Goal: Entertainment & Leisure: Consume media (video, audio)

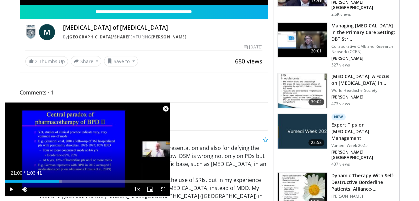
scroll to position [226, 0]
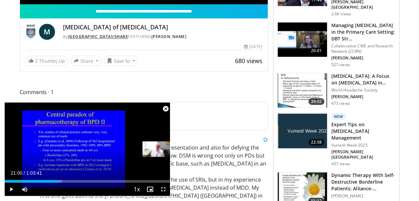
click at [99, 34] on link "[GEOGRAPHIC_DATA]/SHARE" at bounding box center [98, 37] width 60 height 6
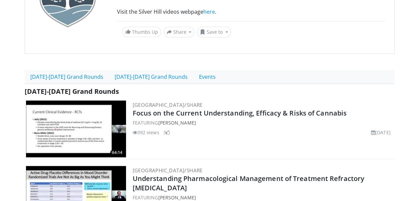
scroll to position [176, 0]
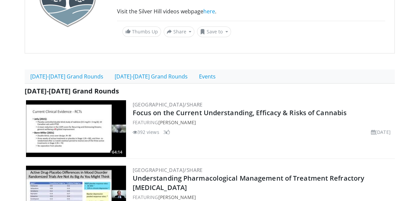
click at [105, 118] on img at bounding box center [76, 128] width 100 height 57
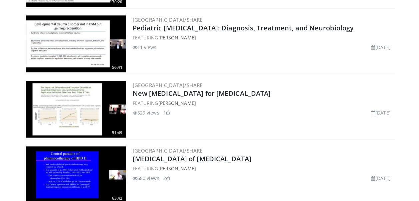
scroll to position [392, 0]
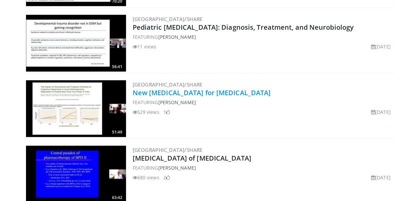
click at [172, 91] on link "New Pharmacotherapy for Psychosis" at bounding box center [202, 92] width 138 height 9
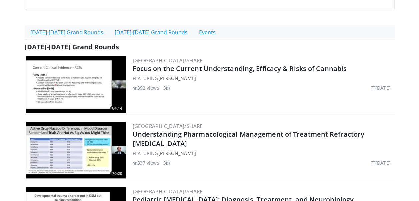
scroll to position [215, 0]
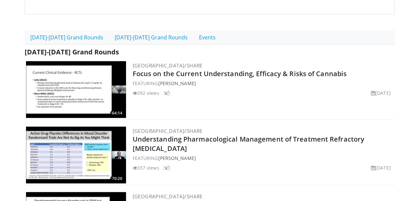
click at [77, 81] on img at bounding box center [76, 89] width 100 height 57
click at [72, 76] on img at bounding box center [76, 89] width 100 height 57
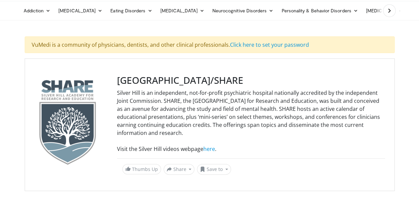
scroll to position [0, 0]
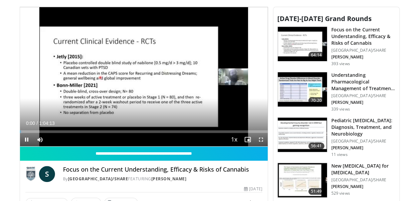
scroll to position [266, 0]
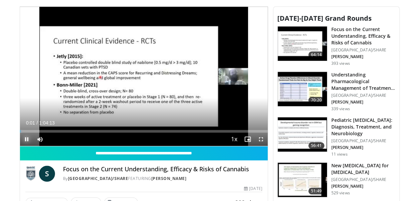
click at [28, 135] on span "Video Player" at bounding box center [26, 138] width 13 height 13
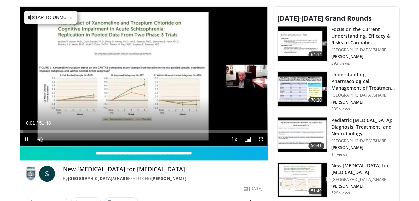
scroll to position [268, 0]
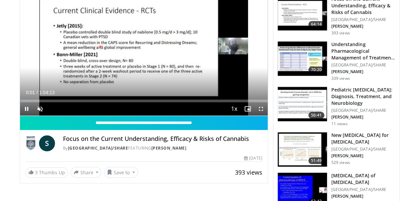
scroll to position [297, 0]
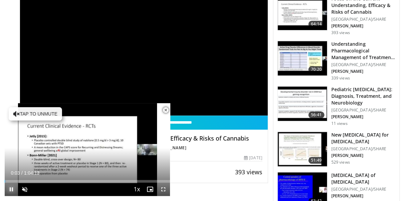
click at [14, 187] on span "Video Player" at bounding box center [11, 188] width 13 height 13
click at [205, 181] on div "**********" at bounding box center [146, 115] width 253 height 279
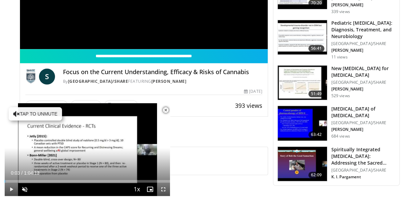
scroll to position [364, 0]
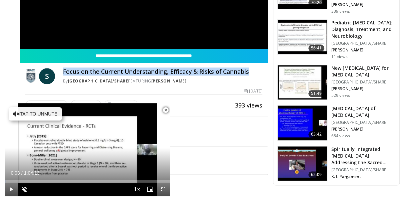
drag, startPoint x: 205, startPoint y: 182, endPoint x: 272, endPoint y: 63, distance: 136.2
click at [272, 63] on div "**********" at bounding box center [146, 48] width 253 height 279
copy h4 "Focus on the Current Understanding, Efficacy & Risks of Cannabis"
